Goal: Navigation & Orientation: Find specific page/section

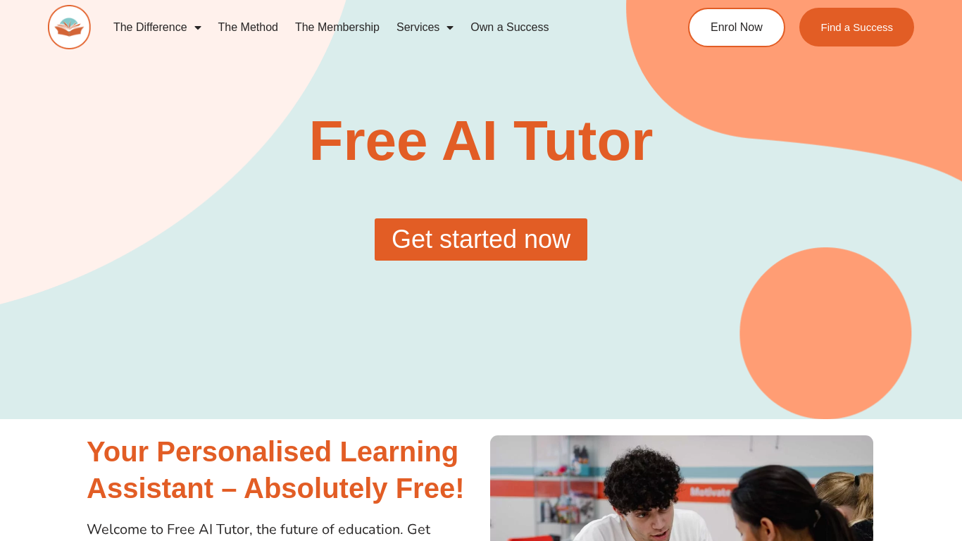
click at [515, 237] on span "Get started now" at bounding box center [481, 239] width 179 height 25
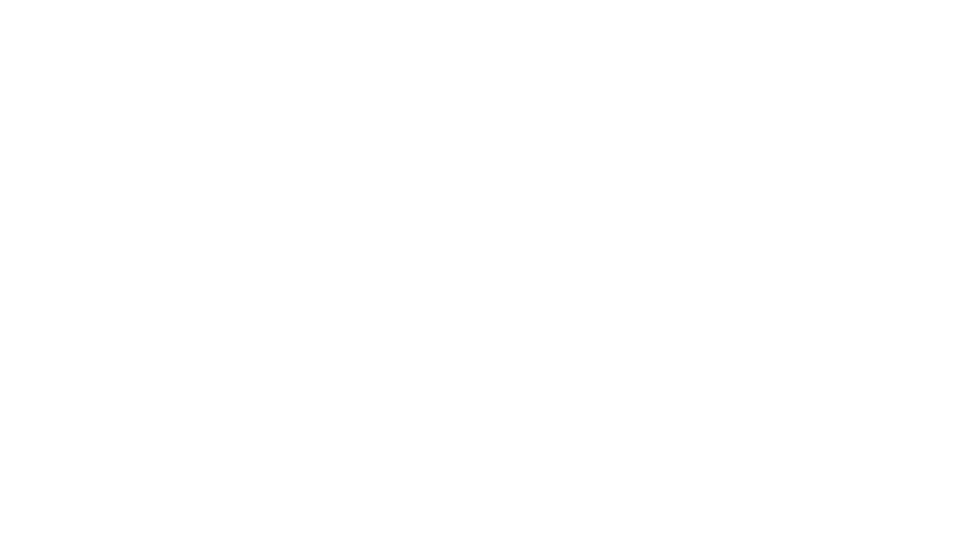
scroll to position [116, 0]
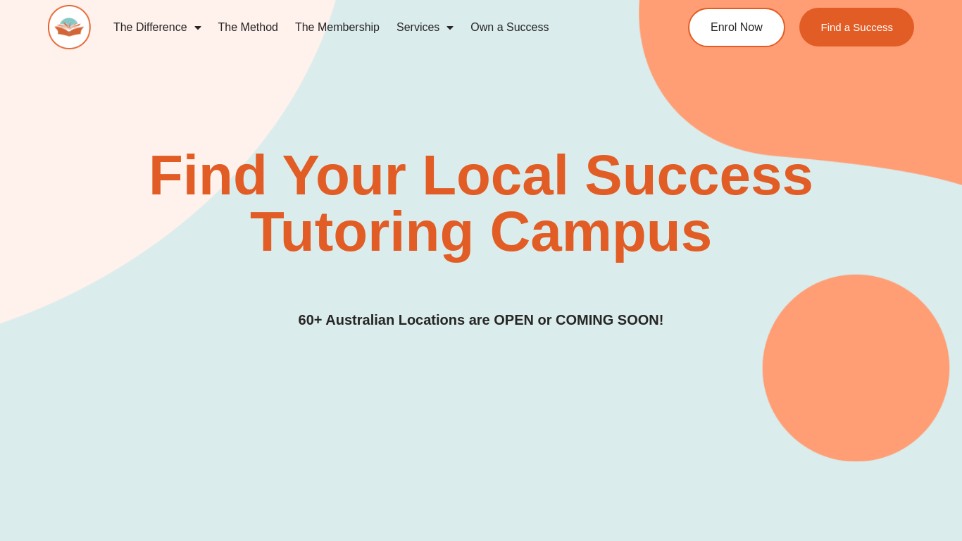
click at [545, 381] on div "Find Your Local Success Tutoring Campus 60+ Australian Locations are OPEN or CO…" at bounding box center [481, 199] width 866 height 521
